Goal: Check status: Check status

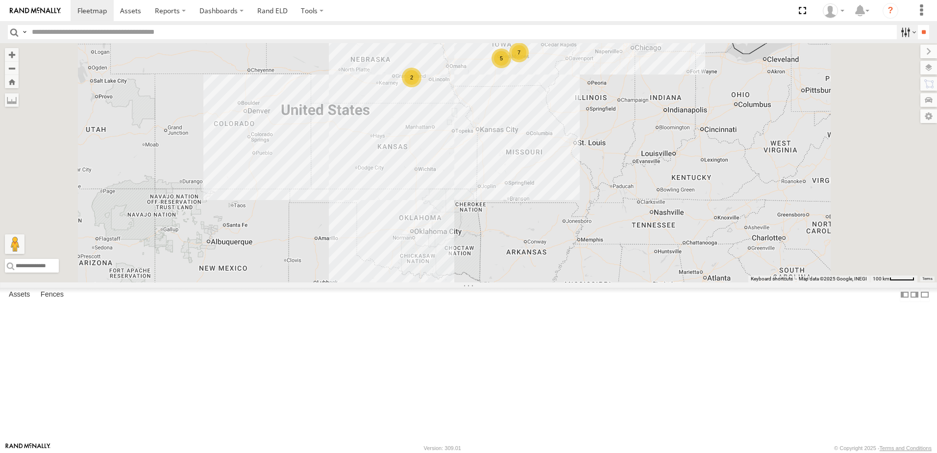
click at [898, 31] on label at bounding box center [907, 32] width 21 height 14
click at [0, 0] on span "Tractor" at bounding box center [0, 0] width 0 height 0
click at [920, 31] on input "**" at bounding box center [923, 32] width 11 height 14
click at [0, 0] on div "49" at bounding box center [0, 0] width 0 height 0
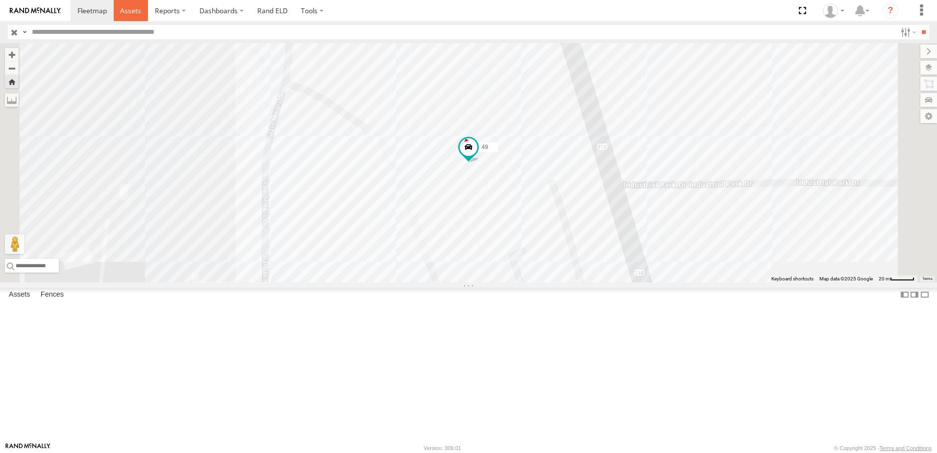
click at [130, 11] on span at bounding box center [130, 10] width 21 height 9
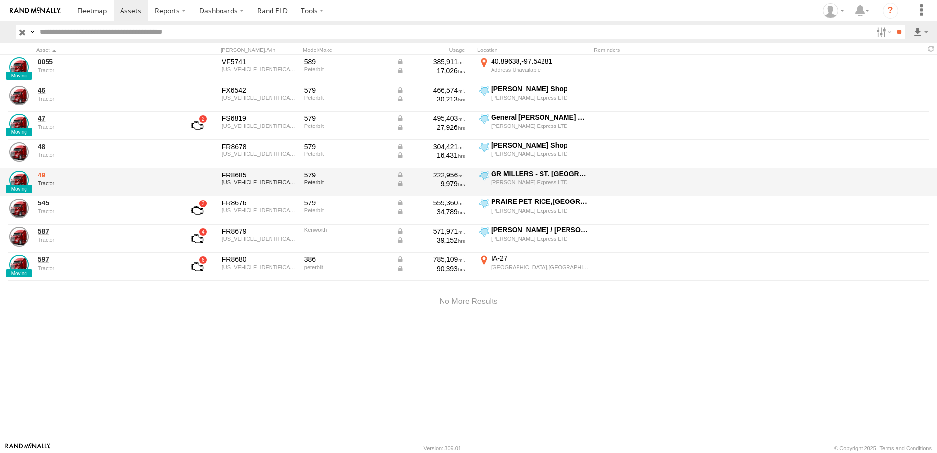
click at [42, 175] on link "49" at bounding box center [105, 175] width 134 height 9
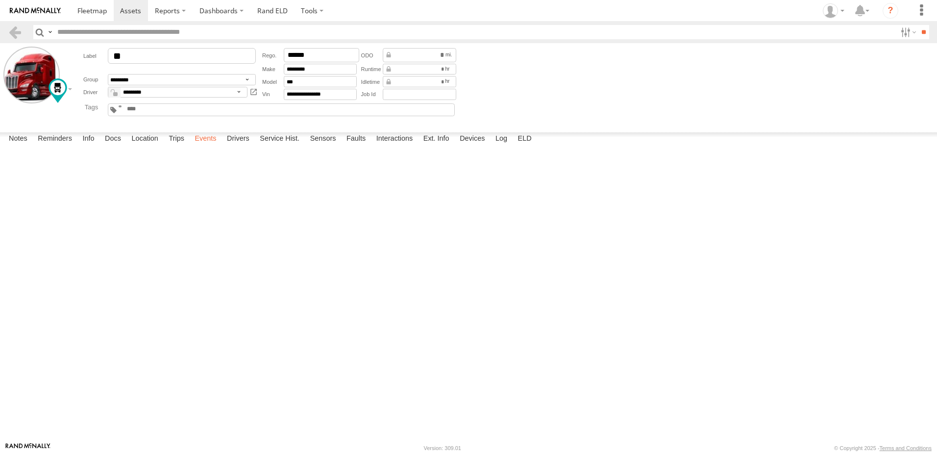
click at [207, 146] on label "Events" at bounding box center [205, 139] width 31 height 14
click at [134, 9] on span at bounding box center [130, 10] width 21 height 9
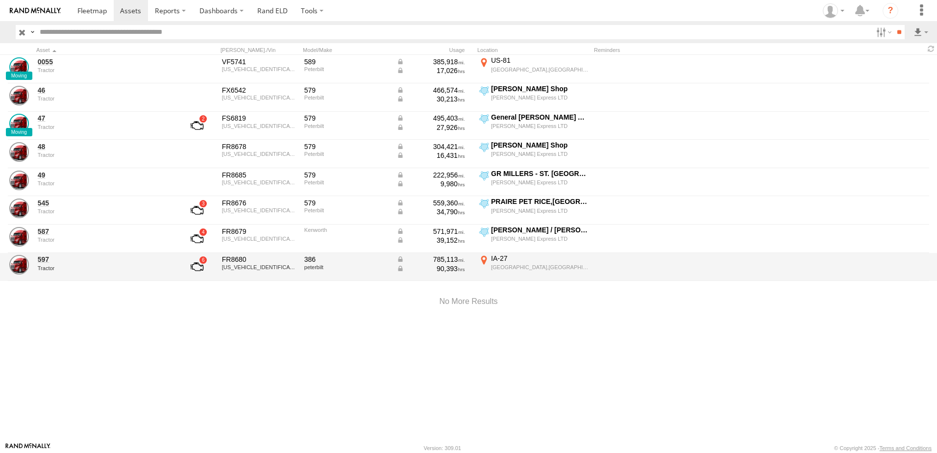
click at [499, 262] on div "IA-27" at bounding box center [540, 258] width 98 height 9
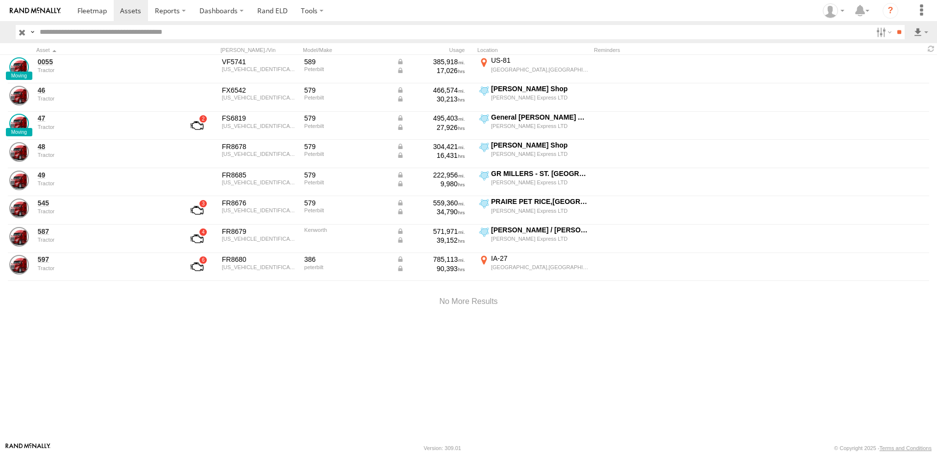
click at [0, 0] on label "×" at bounding box center [0, 0] width 0 height 0
